Goal: Check status: Check status

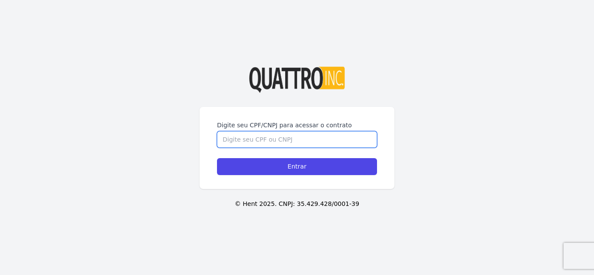
click at [325, 134] on input "Digite seu CPF/CNPJ para acessar o contrato" at bounding box center [297, 139] width 160 height 17
type input "46283740820"
click at [217, 158] on input "Entrar" at bounding box center [297, 166] width 160 height 17
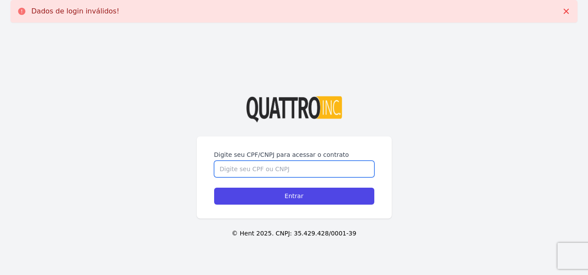
click at [258, 174] on input "Digite seu CPF/CNPJ para acessar o contrato" at bounding box center [294, 169] width 160 height 17
type input "46283740820"
click at [214, 188] on input "Entrar" at bounding box center [294, 196] width 160 height 17
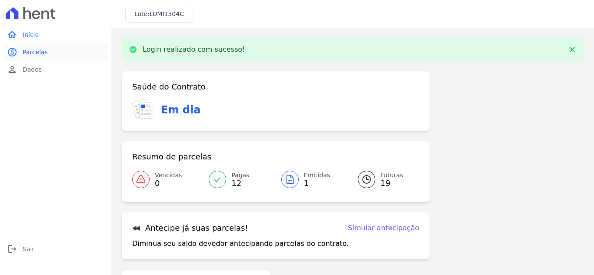
click at [40, 48] on span "Parcelas" at bounding box center [35, 52] width 25 height 9
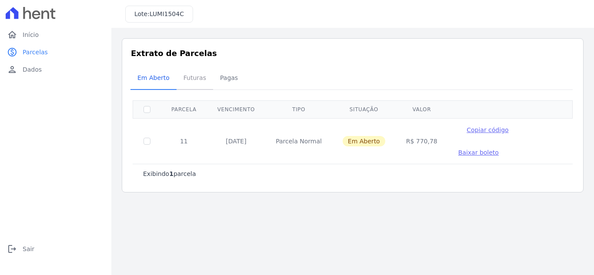
click at [188, 84] on span "Futuras" at bounding box center [194, 77] width 33 height 17
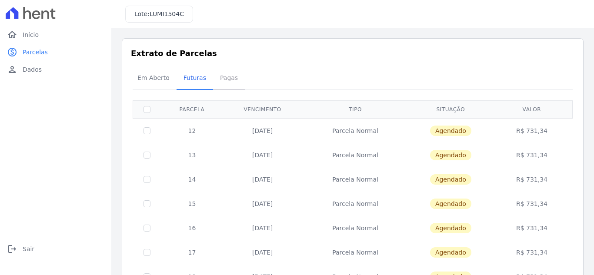
click at [216, 86] on span "Pagas" at bounding box center [229, 77] width 28 height 17
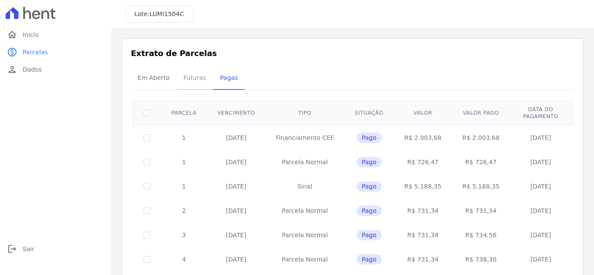
click at [193, 84] on span "Futuras" at bounding box center [194, 77] width 33 height 17
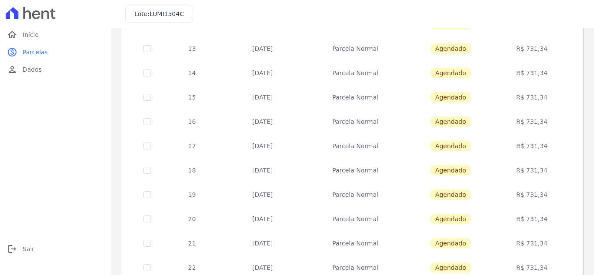
scroll to position [41, 0]
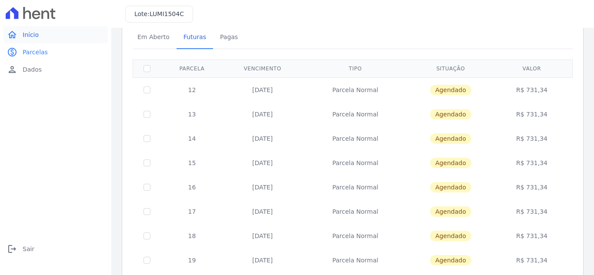
click at [39, 38] on link "home Início" at bounding box center [55, 34] width 104 height 17
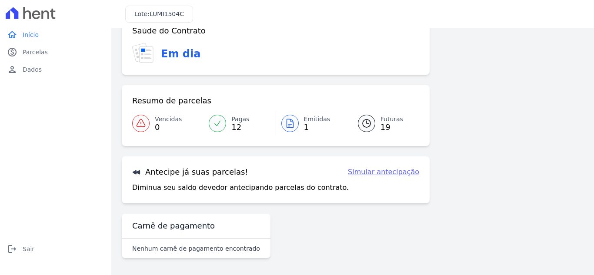
scroll to position [23, 0]
